Goal: Transaction & Acquisition: Purchase product/service

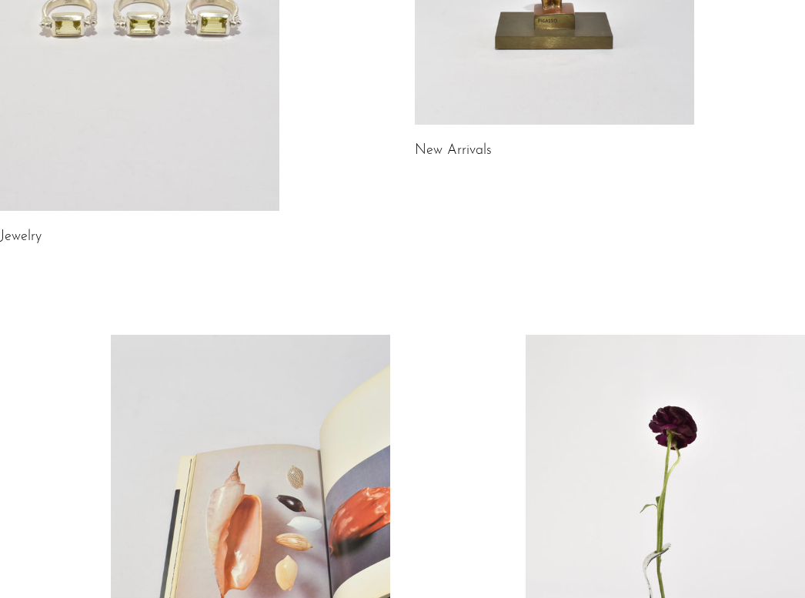
scroll to position [377, 0]
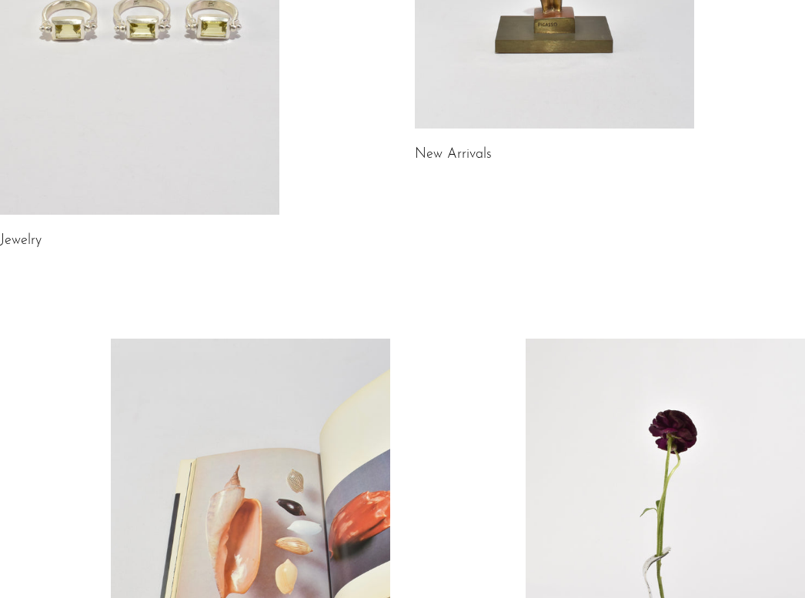
click at [176, 108] on link at bounding box center [140, 19] width 280 height 391
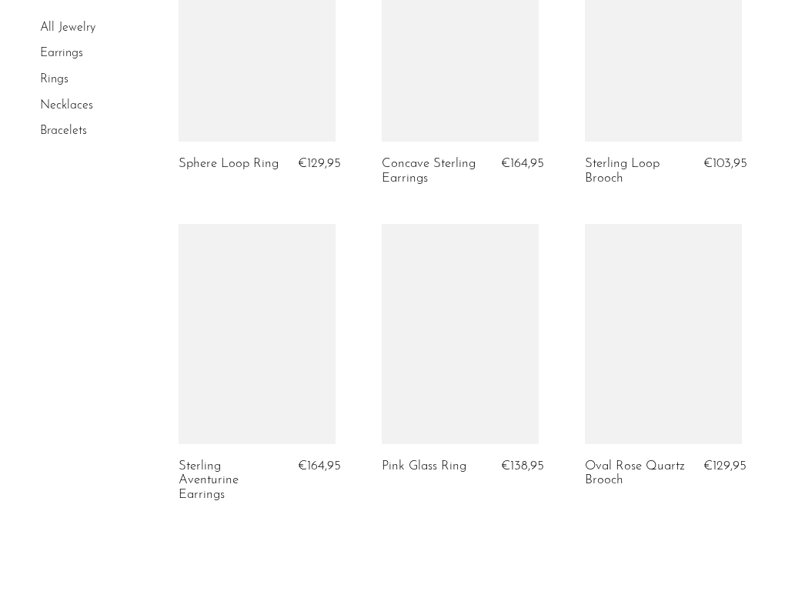
scroll to position [3568, 0]
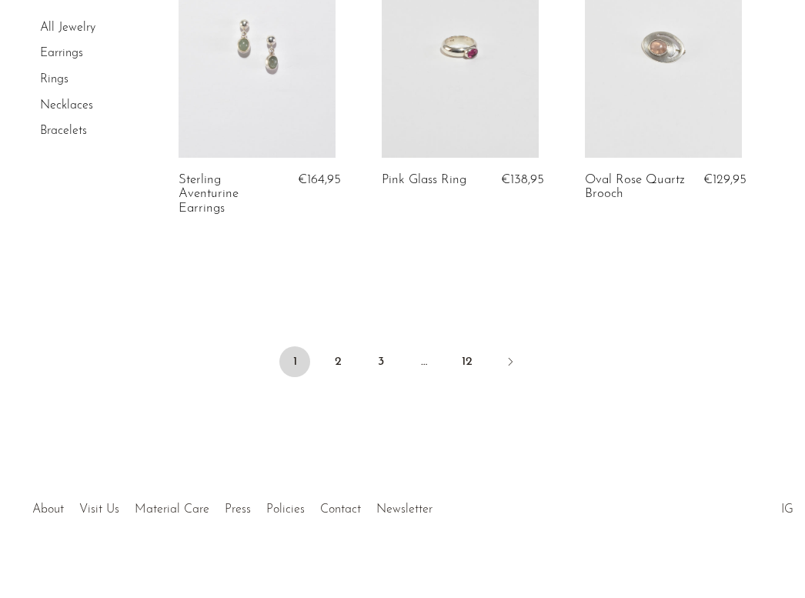
click at [72, 55] on link "Earrings" at bounding box center [61, 54] width 43 height 12
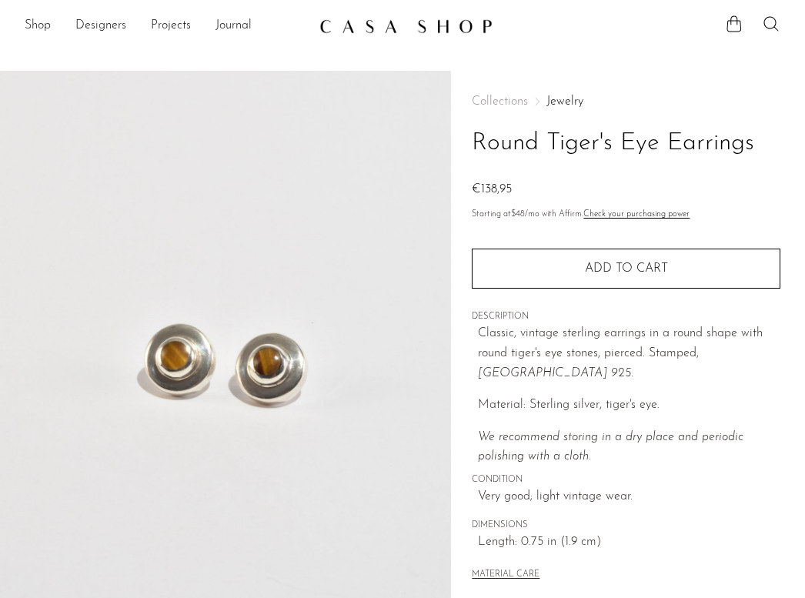
click at [573, 140] on h1 "Round Tiger's Eye Earrings" at bounding box center [626, 143] width 309 height 39
drag, startPoint x: 573, startPoint y: 140, endPoint x: 634, endPoint y: 143, distance: 60.9
click at [633, 143] on h1 "Round Tiger's Eye Earrings" at bounding box center [626, 143] width 309 height 39
copy h1 "Tiger's Eye"
click at [564, 146] on h1 "Round Tiger's Eye Earrings" at bounding box center [626, 143] width 309 height 39
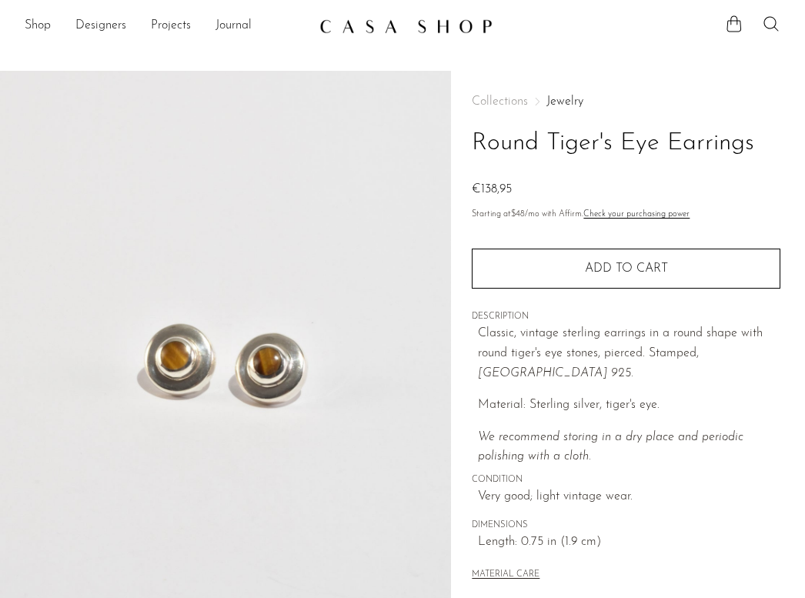
drag, startPoint x: 564, startPoint y: 145, endPoint x: 689, endPoint y: 158, distance: 126.2
click at [689, 157] on h1 "Round Tiger's Eye Earrings" at bounding box center [626, 143] width 309 height 39
copy h1 "Tiger's Eye Earrings"
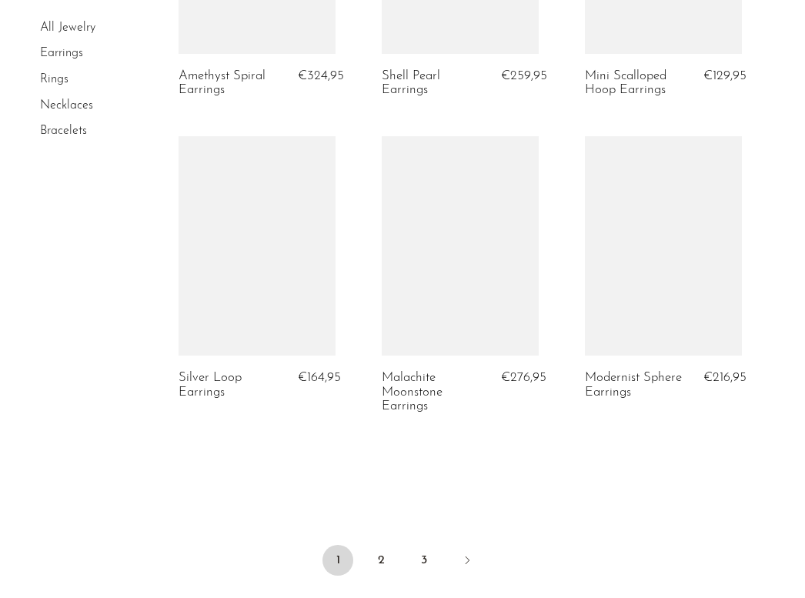
scroll to position [3394, 0]
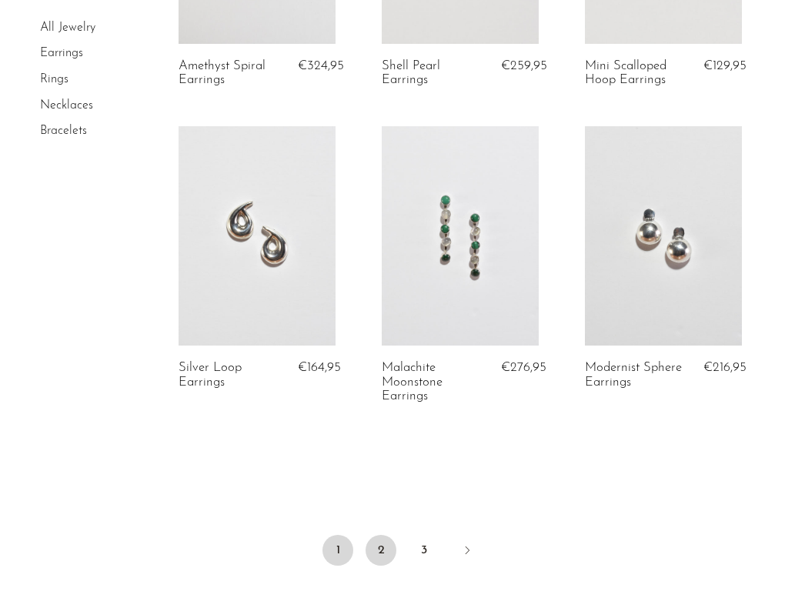
click at [380, 536] on link "2" at bounding box center [381, 550] width 31 height 31
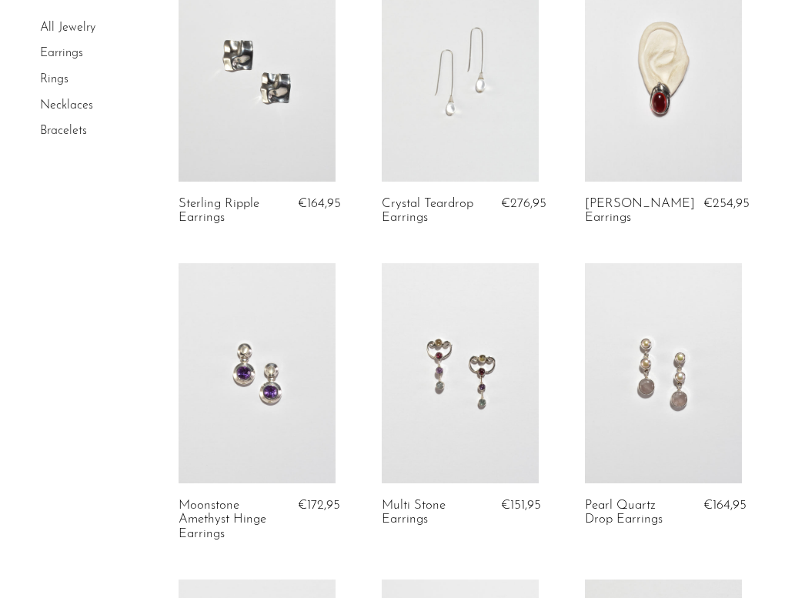
scroll to position [1787, 0]
